Goal: Transaction & Acquisition: Book appointment/travel/reservation

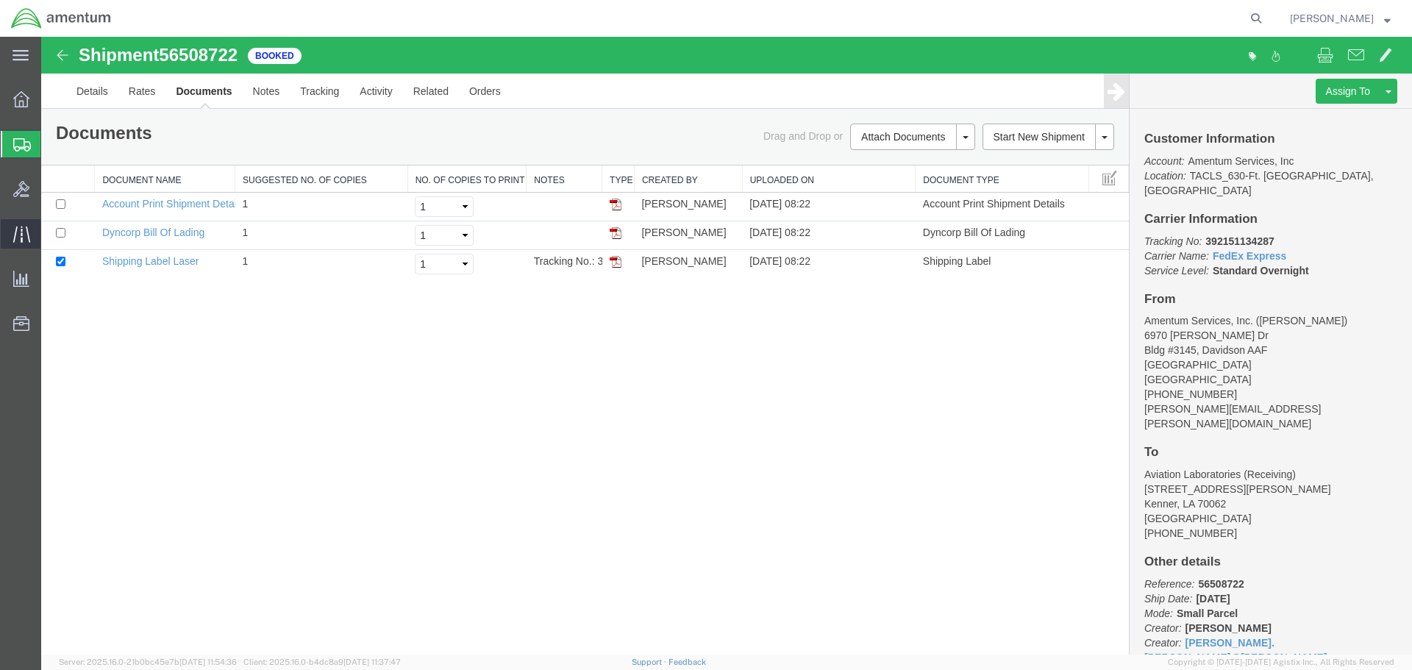
click at [20, 239] on icon at bounding box center [21, 234] width 17 height 17
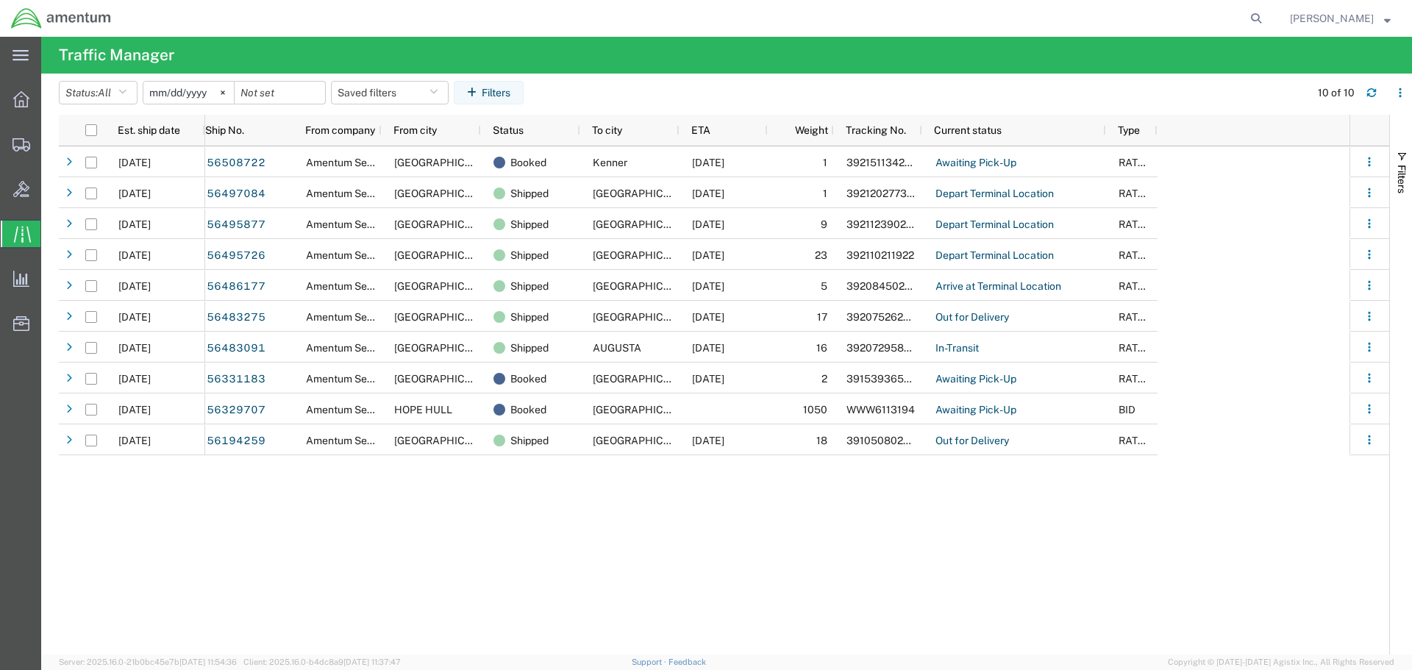
click at [424, 533] on div "56508722 Amentum Services, Inc. [GEOGRAPHIC_DATA] Booked Kenner [DATE] 1 392151…" at bounding box center [777, 400] width 1144 height 508
click at [16, 140] on icon at bounding box center [21, 144] width 18 height 13
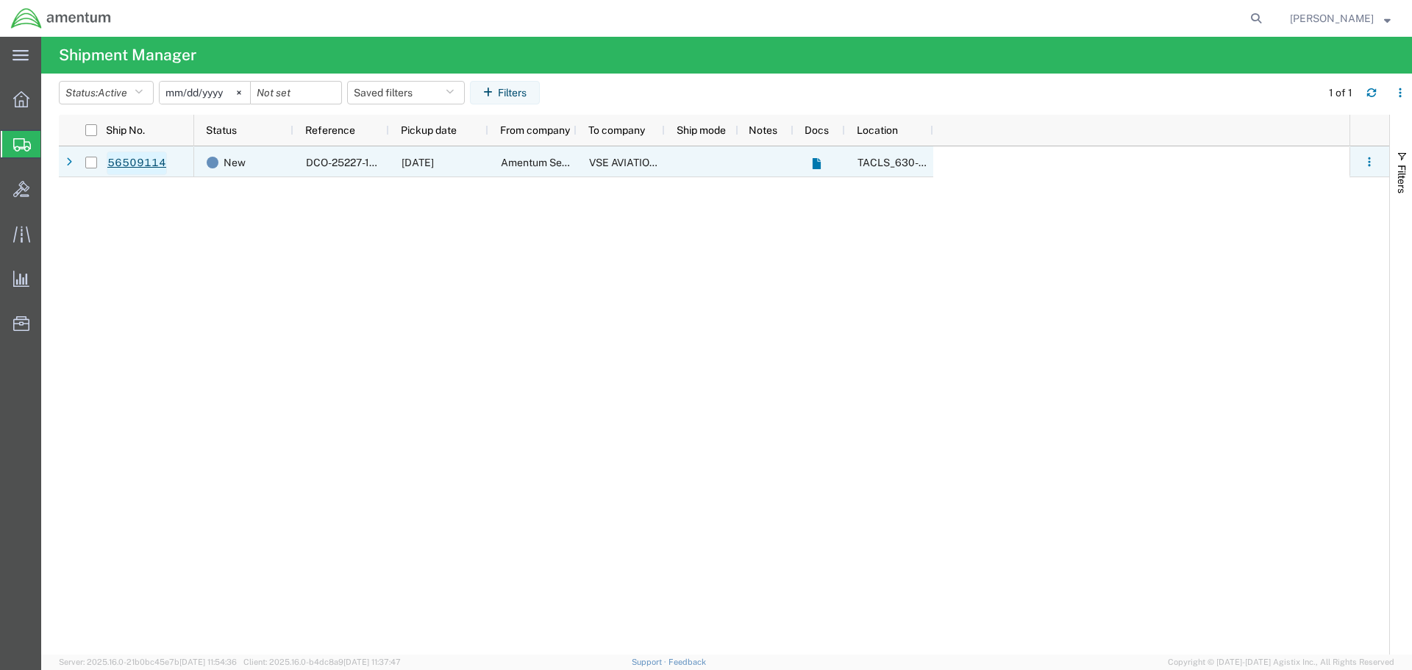
click at [129, 162] on link "56509114" at bounding box center [137, 163] width 60 height 24
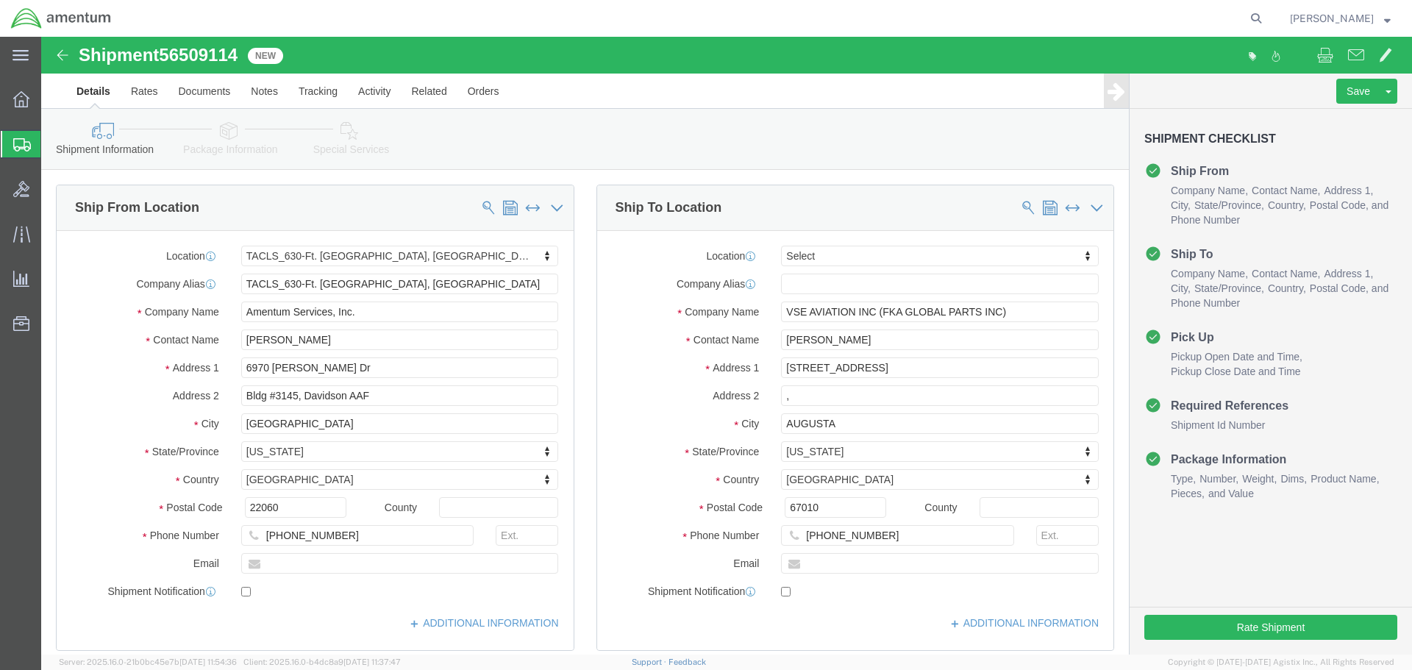
select select "42715"
select select
click button "Rate Shipment"
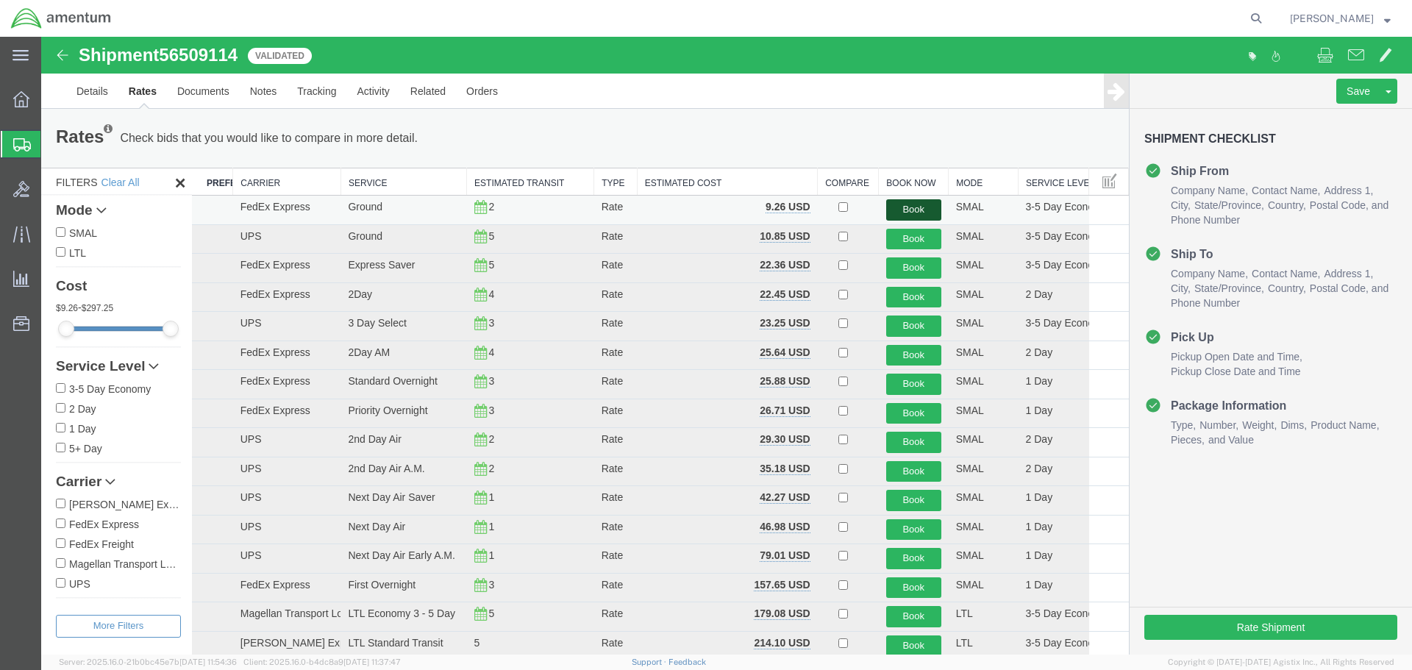
click at [911, 210] on button "Book" at bounding box center [913, 209] width 55 height 21
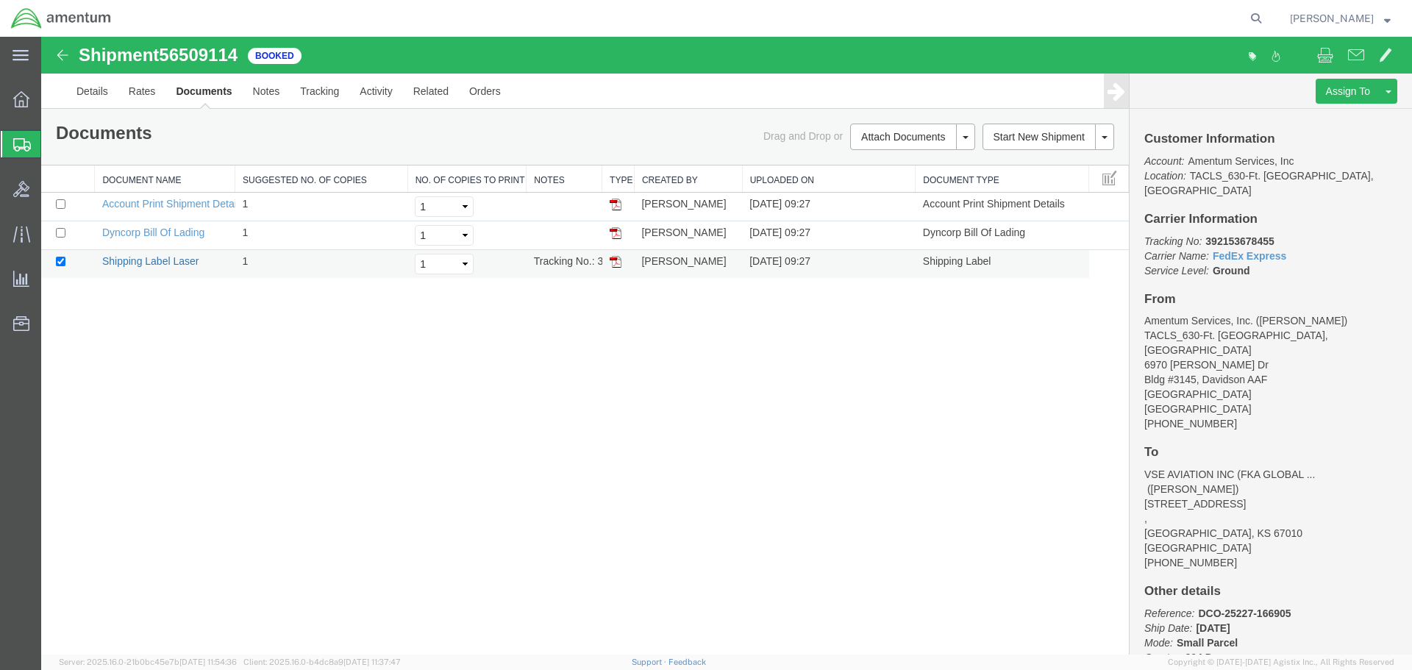
click at [158, 261] on link "Shipping Label Laser" at bounding box center [150, 261] width 97 height 12
